Goal: Check status: Check status

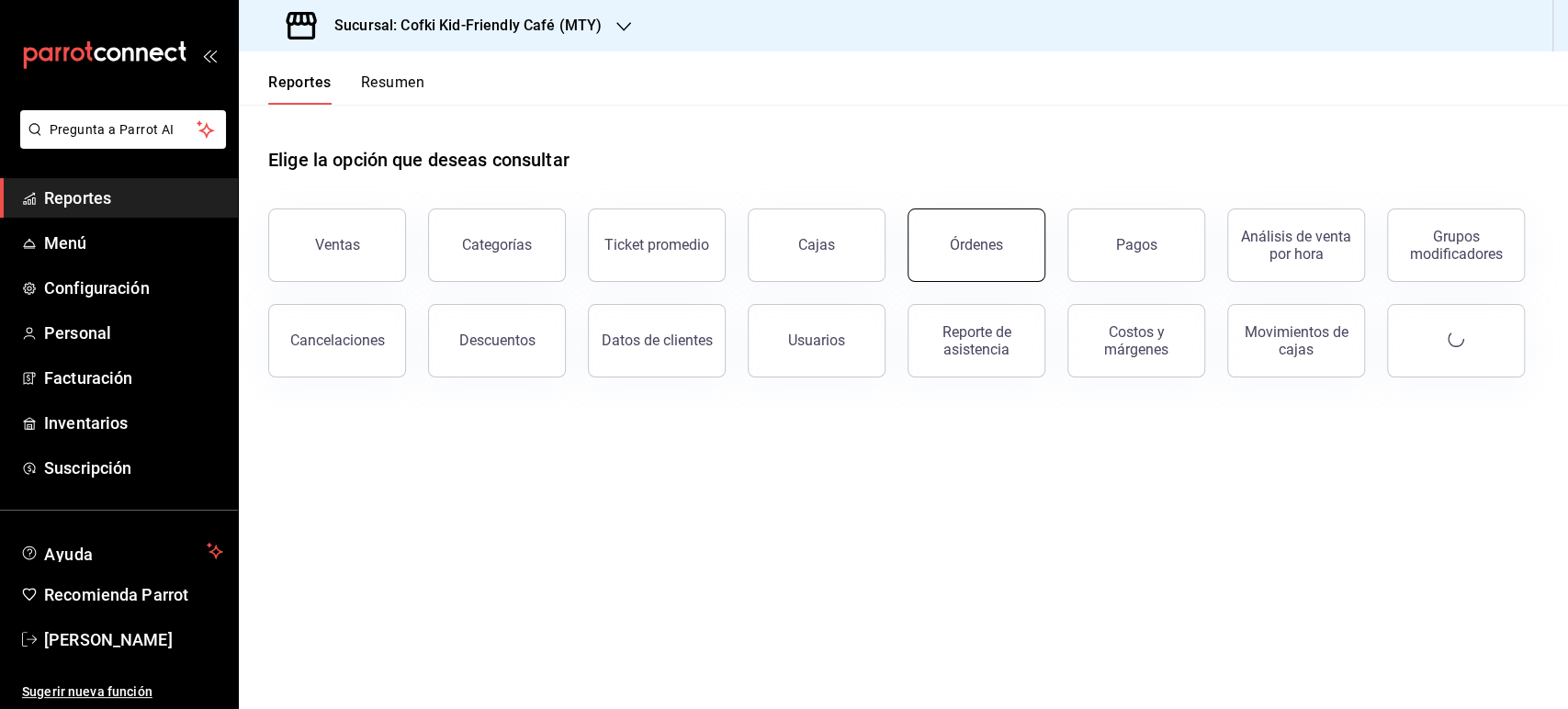
click at [986, 254] on button "Órdenes" at bounding box center [976, 245] width 137 height 74
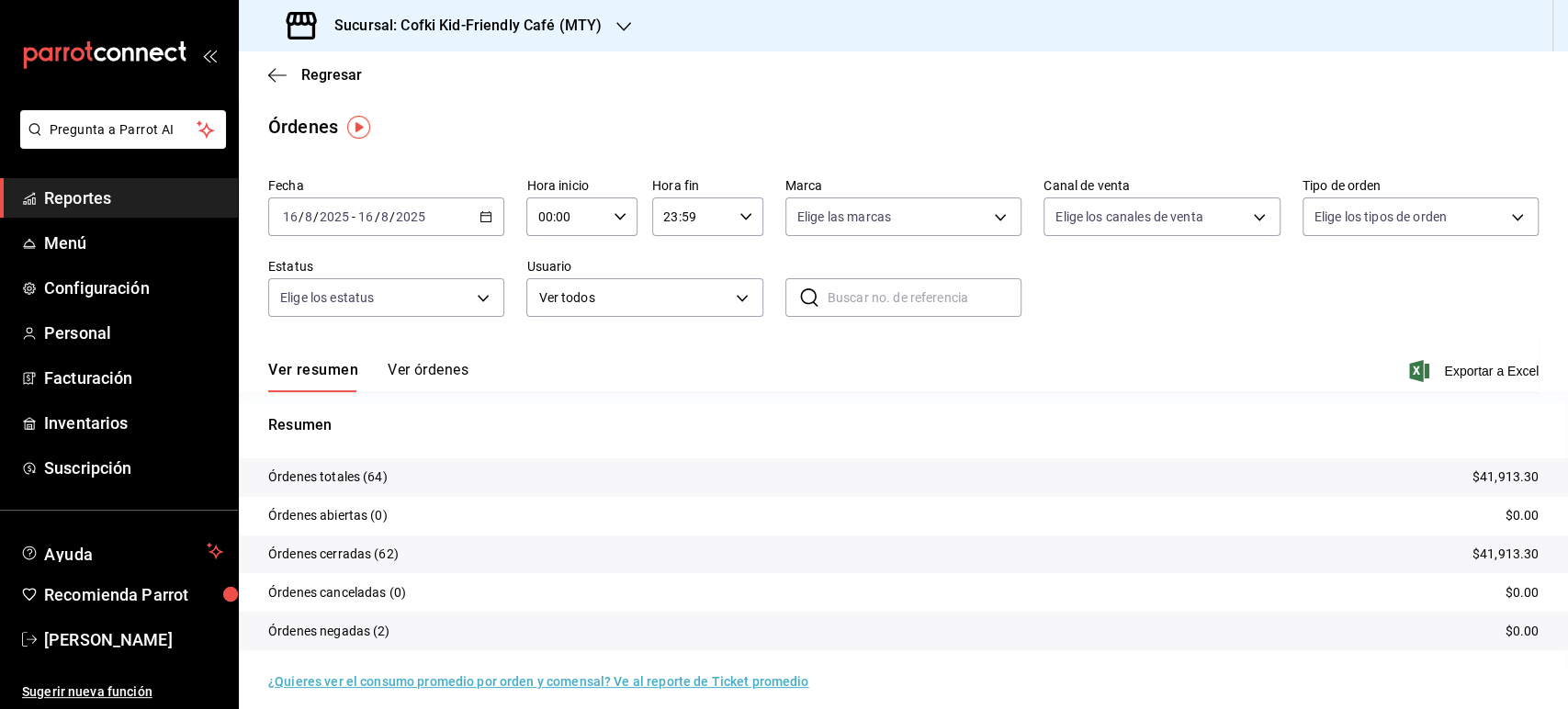
click at [570, 30] on h3 "Sucursal: Cofki Kid-Friendly Café (MTY)" at bounding box center [460, 26] width 282 height 22
click at [390, 116] on div "Cofki Cafe ([GEOGRAPHIC_DATA])" at bounding box center [377, 120] width 246 height 19
click at [339, 220] on input "2025" at bounding box center [334, 216] width 31 height 15
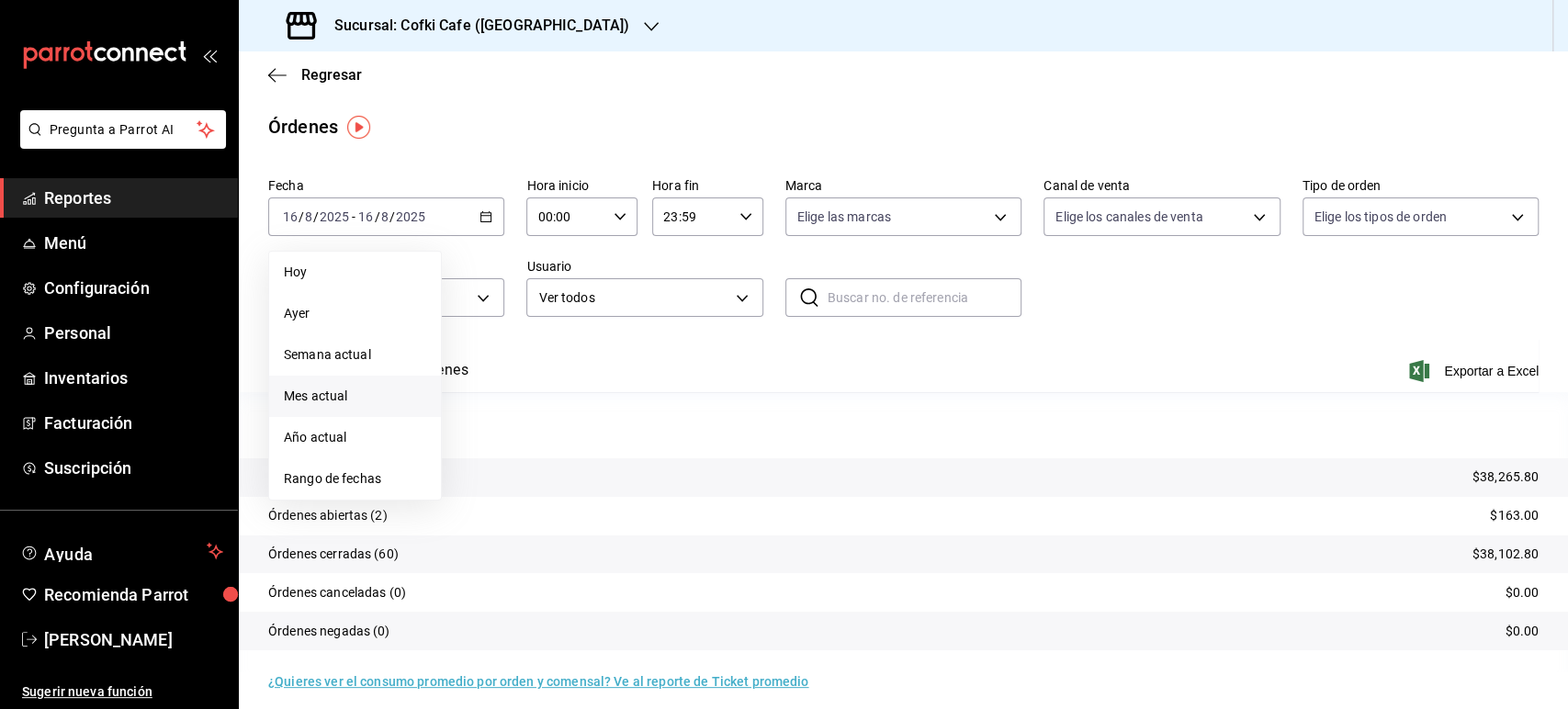
click at [314, 402] on span "Mes actual" at bounding box center [355, 395] width 142 height 19
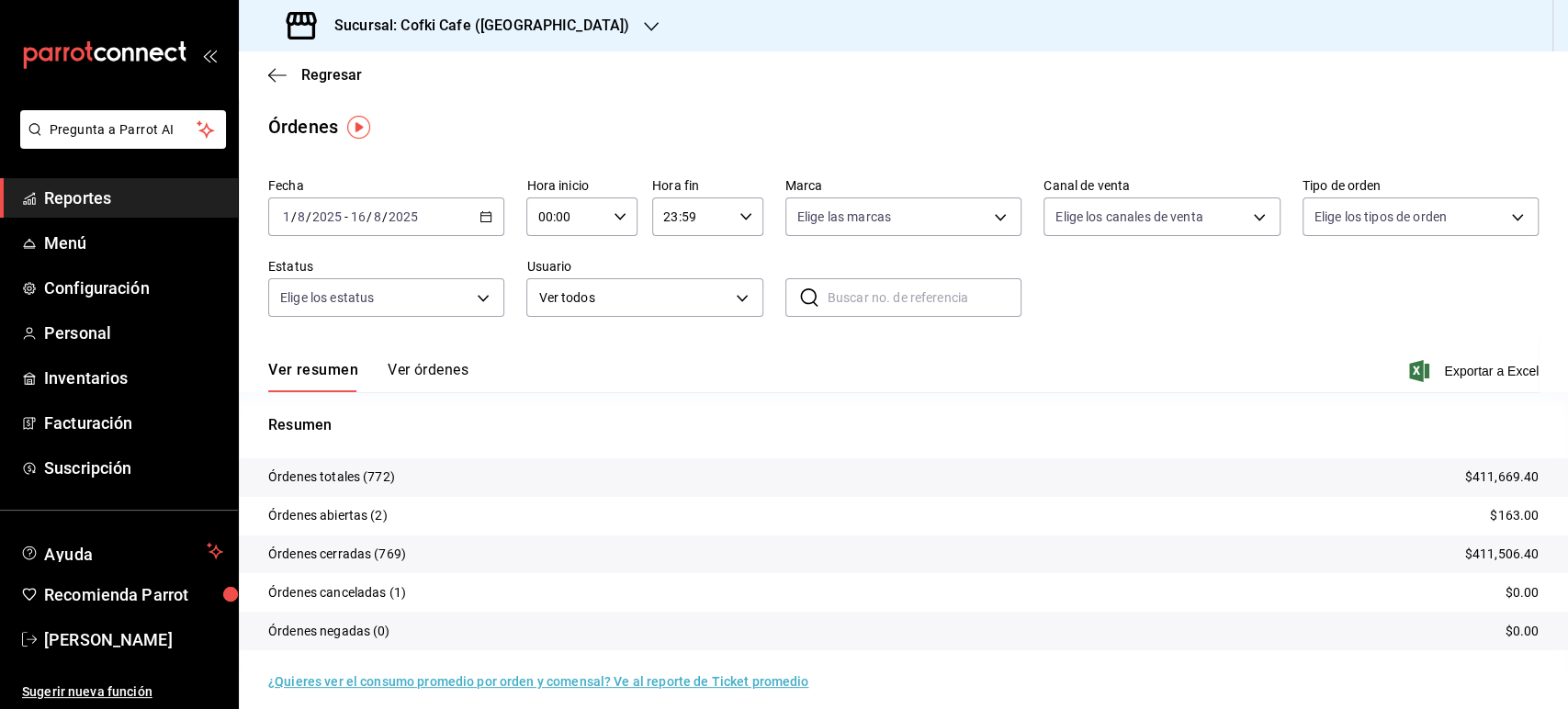
click at [1186, 302] on div "Fecha [DATE] [DATE] - [DATE] [DATE] Hora inicio 00:00 Hora inicio Hora fin 23:5…" at bounding box center [904, 255] width 1271 height 169
click at [538, 42] on div "Sucursal: Cofki Cafe ([GEOGRAPHIC_DATA])" at bounding box center [460, 26] width 412 height 52
click at [432, 88] on div "Cofki Kid-Friendly Café (MTY)" at bounding box center [377, 79] width 246 height 19
click at [1269, 353] on div "Ver resumen Ver órdenes Exportar a Excel" at bounding box center [904, 364] width 1271 height 53
click at [425, 207] on div "[DATE] [DATE] - [DATE] [DATE]" at bounding box center [386, 216] width 236 height 39
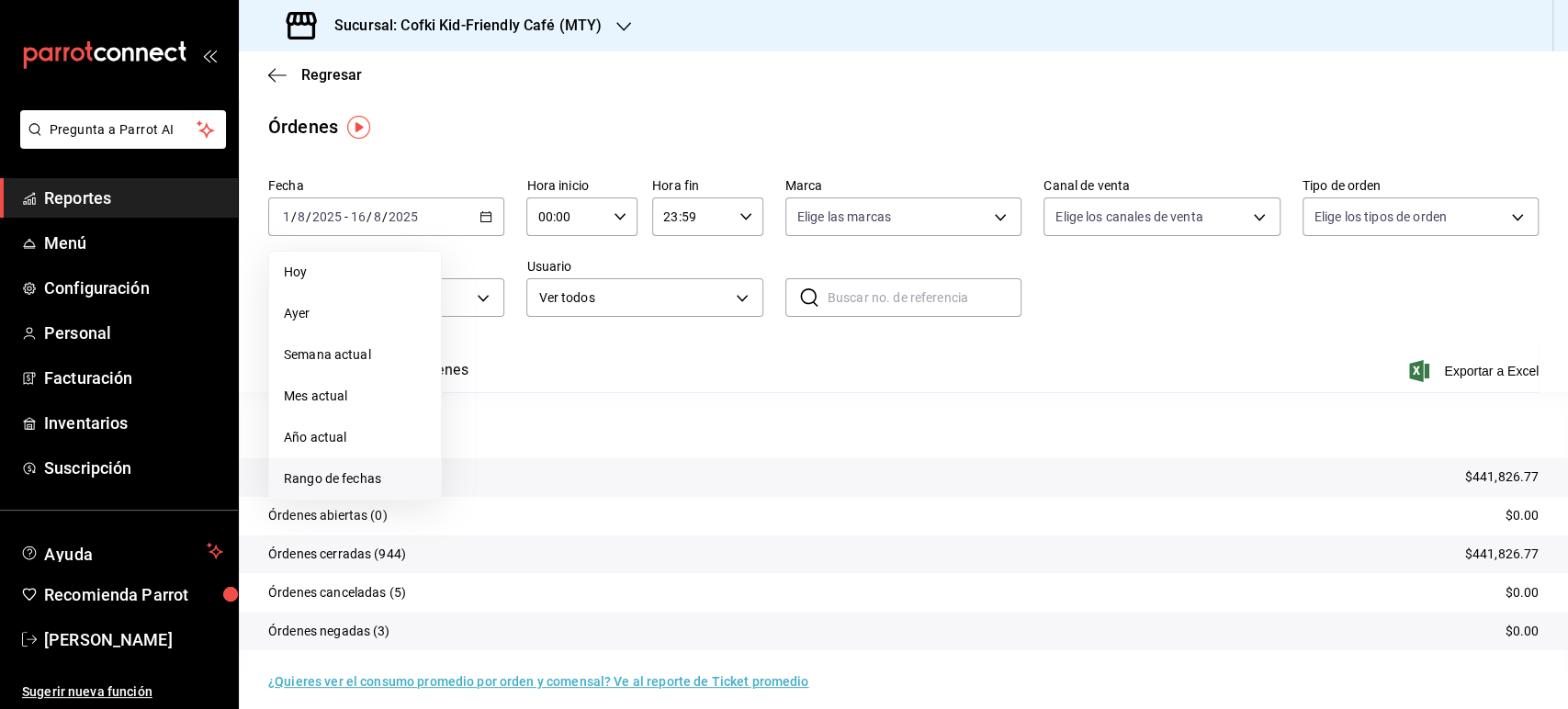
click at [361, 476] on span "Rango de fechas" at bounding box center [355, 478] width 142 height 19
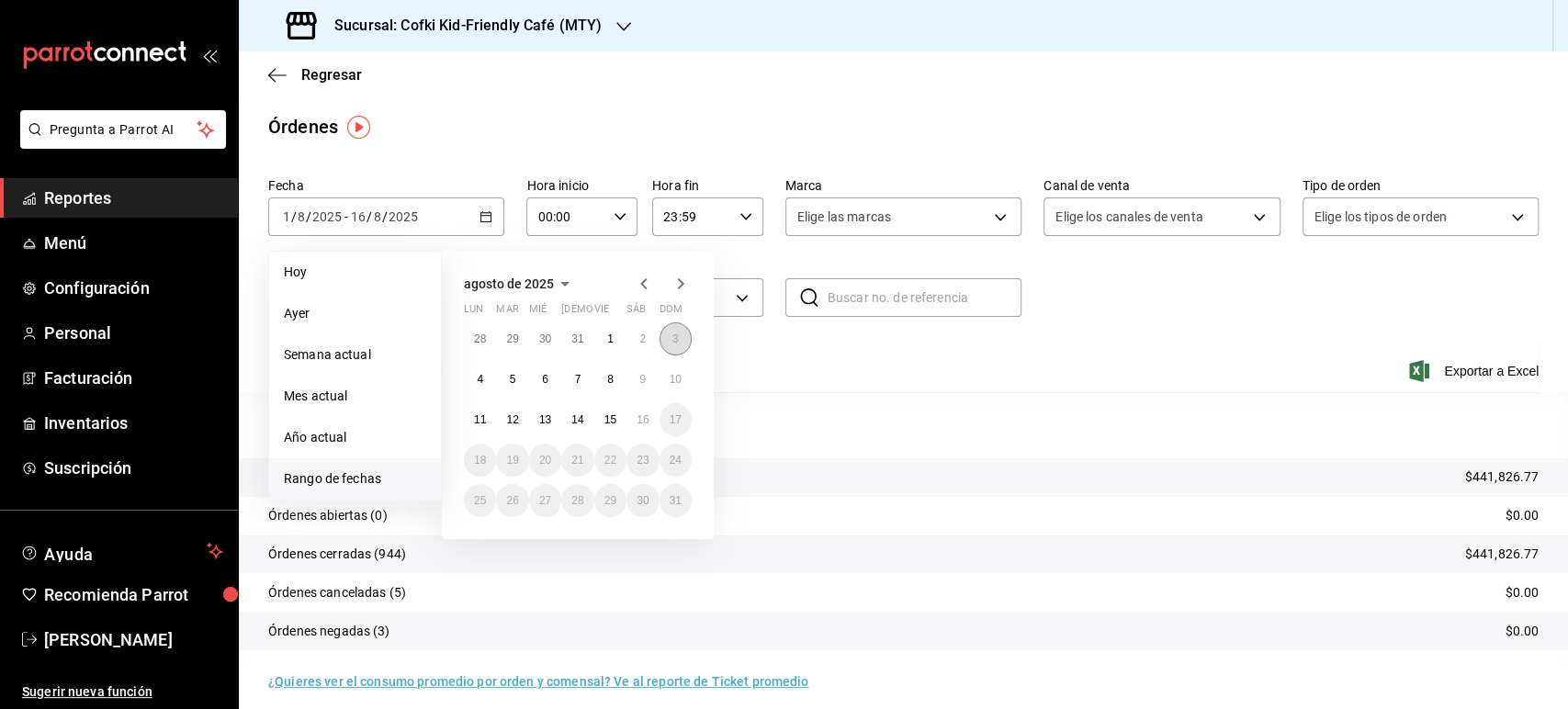
click at [674, 339] on abbr "3" at bounding box center [675, 339] width 6 height 13
click at [646, 420] on abbr "16" at bounding box center [643, 419] width 12 height 13
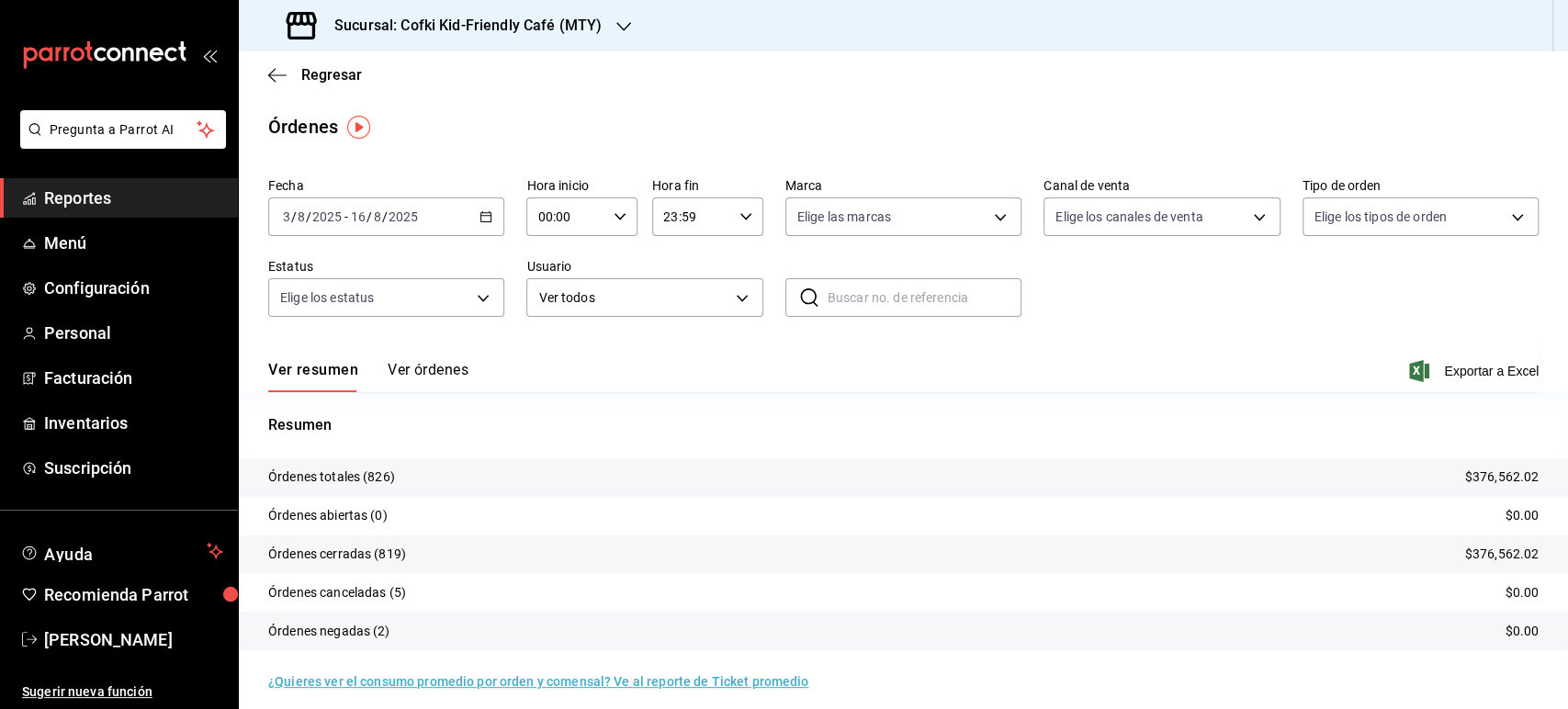
click at [1115, 121] on div "Órdenes" at bounding box center [904, 126] width 1330 height 28
click at [594, 23] on h3 "Sucursal: Cofki Kid-Friendly Café (MTY)" at bounding box center [460, 26] width 282 height 22
click at [418, 115] on div "Cofki Cafe ([GEOGRAPHIC_DATA])" at bounding box center [377, 120] width 246 height 19
click at [1190, 368] on div "Ver resumen Ver órdenes Exportar a Excel" at bounding box center [904, 364] width 1271 height 53
click at [397, 219] on input "2025" at bounding box center [402, 216] width 31 height 15
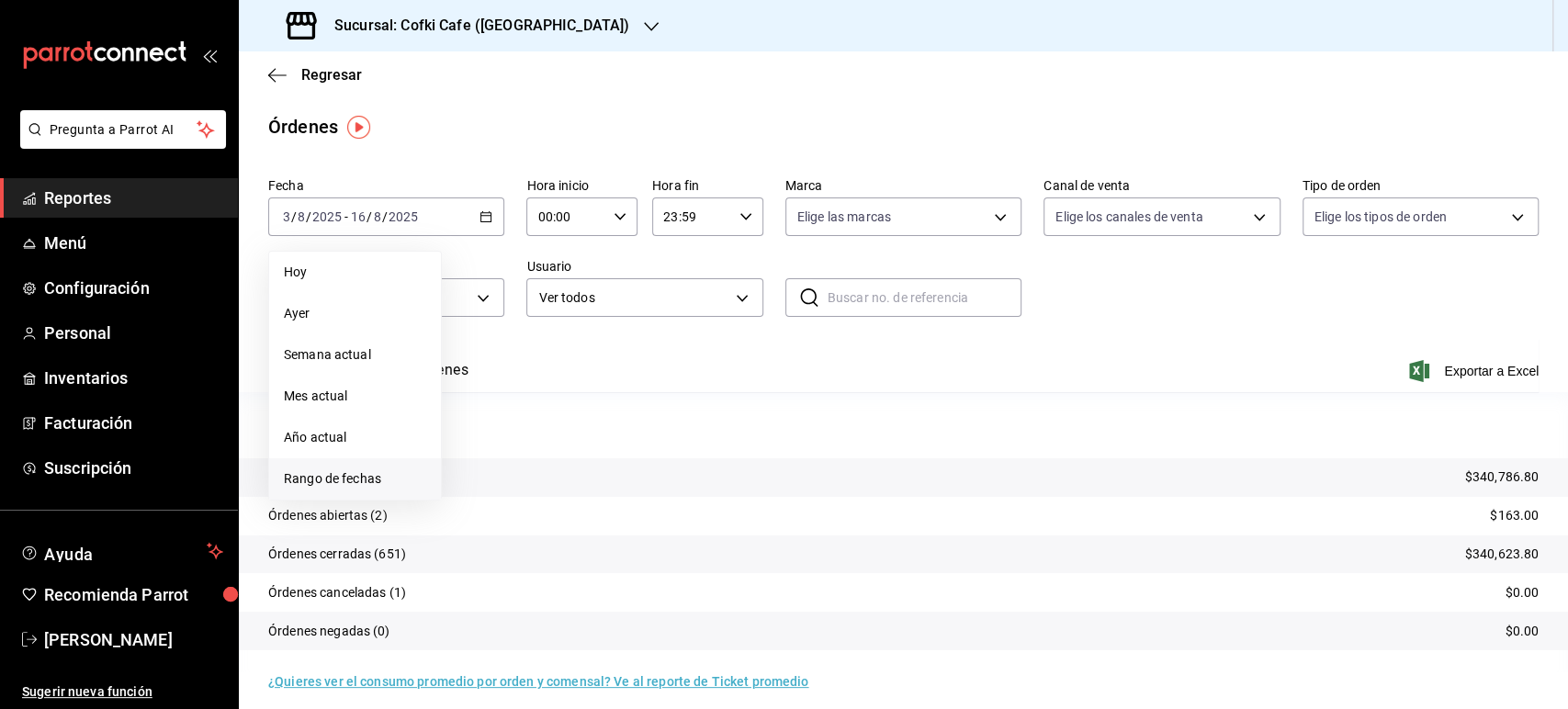
click at [337, 477] on span "Rango de fechas" at bounding box center [355, 478] width 142 height 19
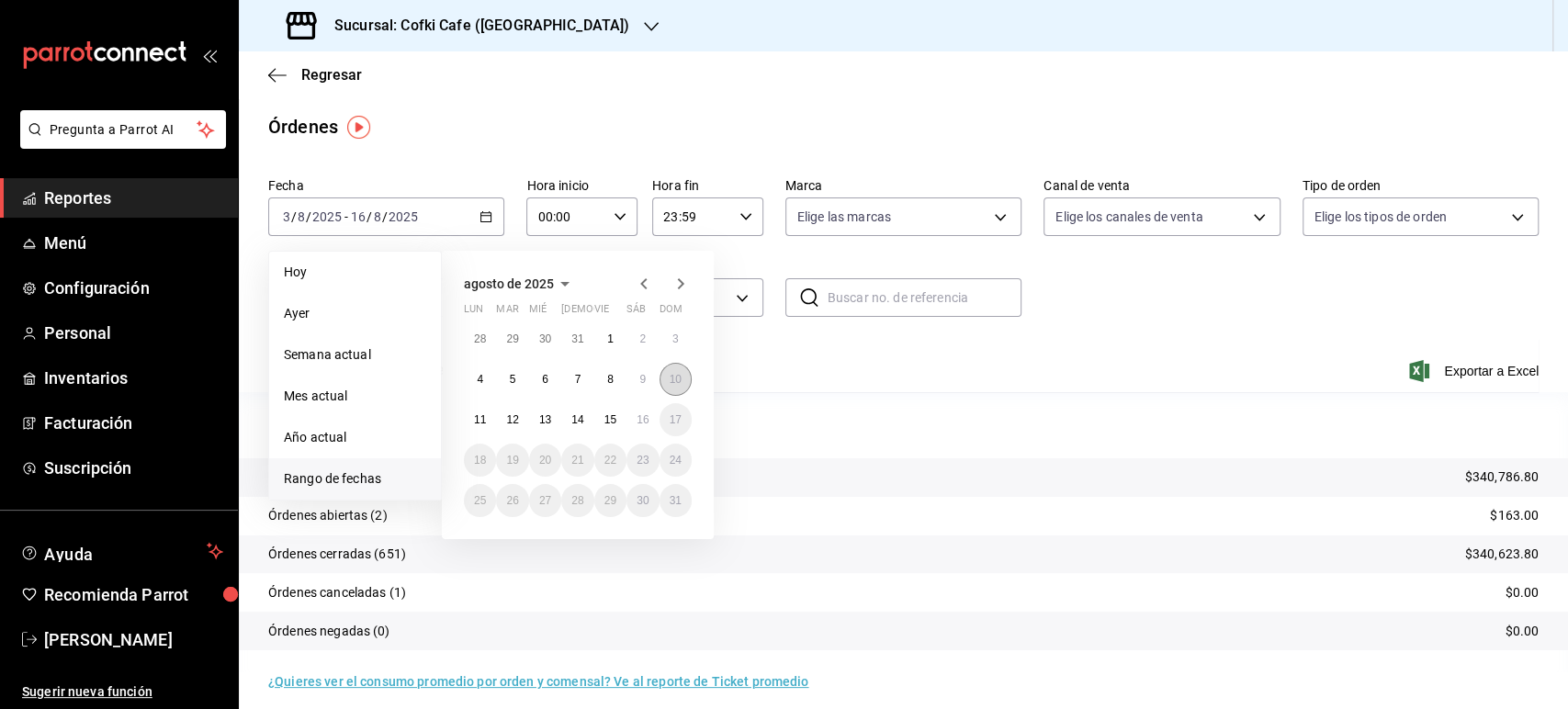
click at [675, 372] on button "10" at bounding box center [675, 378] width 32 height 33
click at [673, 379] on abbr "10" at bounding box center [675, 378] width 12 height 13
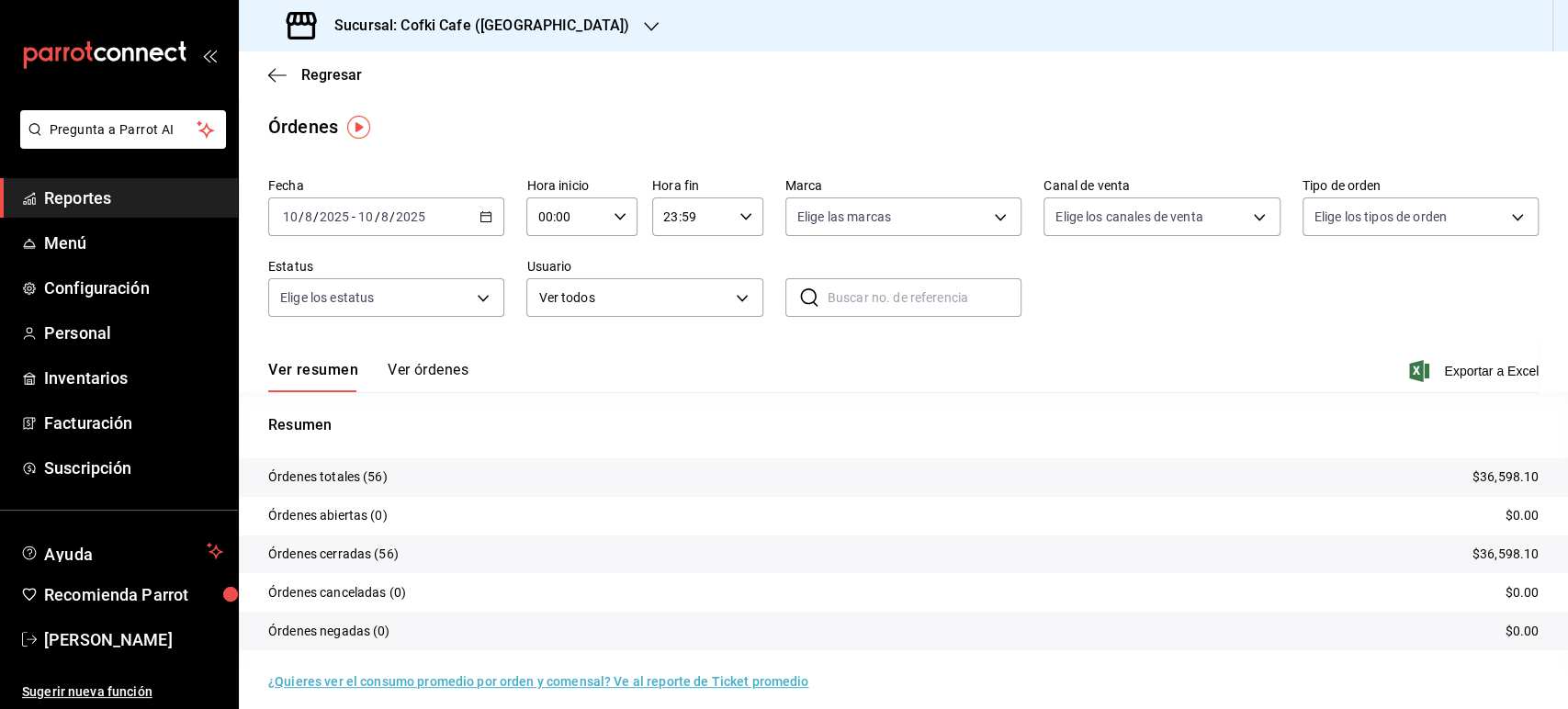
drag, startPoint x: 1059, startPoint y: 116, endPoint x: 954, endPoint y: 81, distance: 110.7
click at [1059, 116] on div "Órdenes" at bounding box center [904, 126] width 1330 height 28
click at [645, 30] on icon "button" at bounding box center [652, 26] width 15 height 9
click at [420, 87] on span "Cofki Kid-Friendly Café (MTY)" at bounding box center [339, 79] width 170 height 19
